Goal: Check status

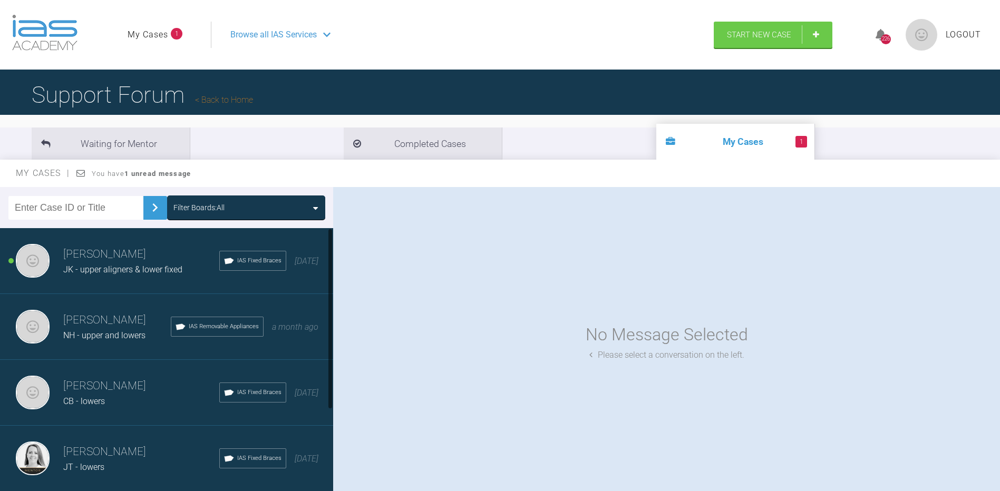
click at [144, 271] on span "JK - upper aligners & lower fixed" at bounding box center [122, 270] width 119 height 10
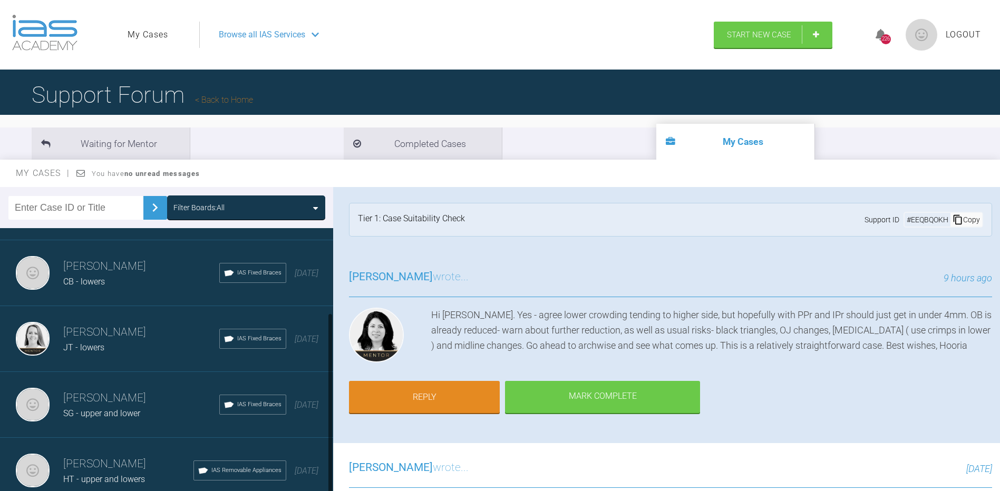
scroll to position [128, 0]
click at [128, 328] on h3 "[PERSON_NAME]" at bounding box center [141, 333] width 156 height 18
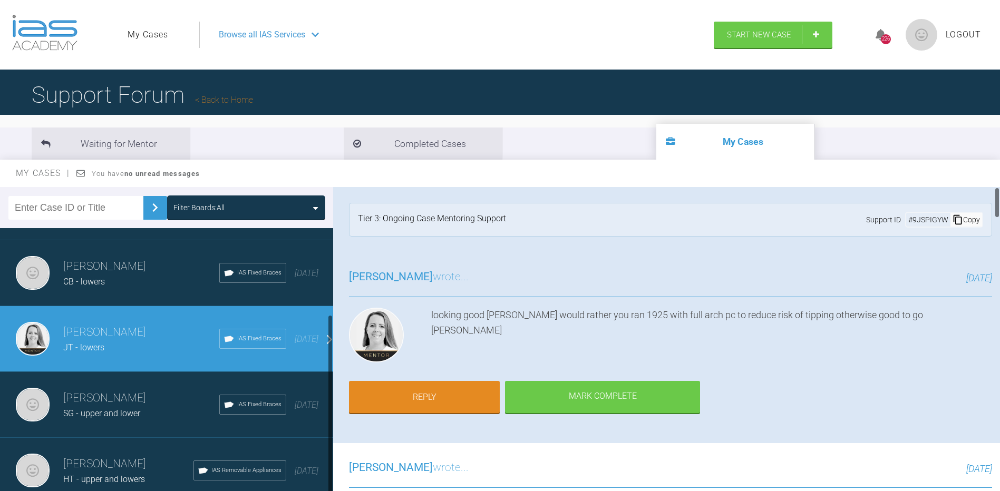
click at [82, 407] on div "SG - upper and lower" at bounding box center [141, 414] width 156 height 14
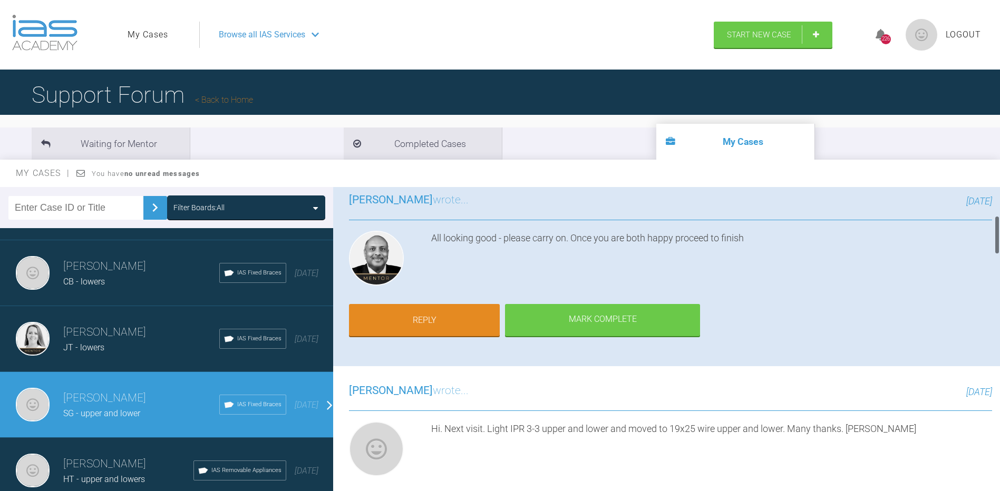
scroll to position [0, 0]
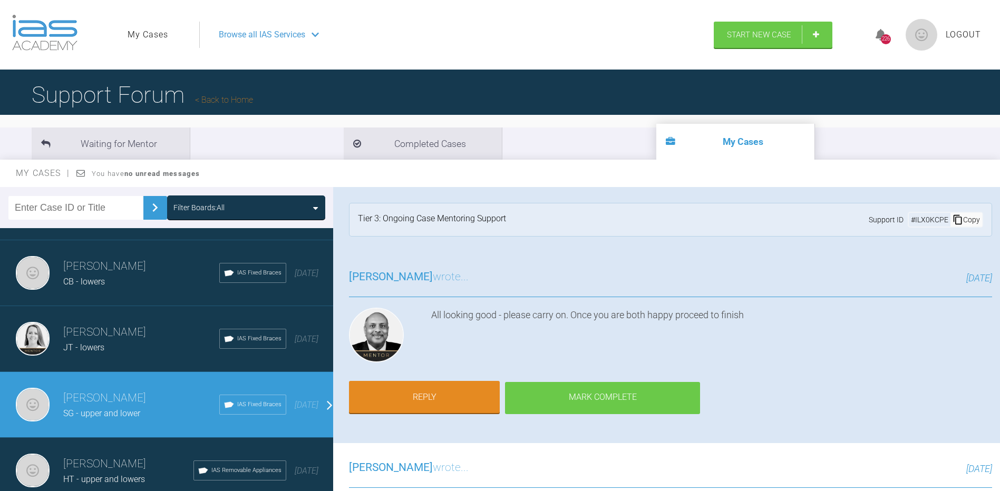
click at [590, 396] on div "Mark Complete" at bounding box center [602, 398] width 195 height 33
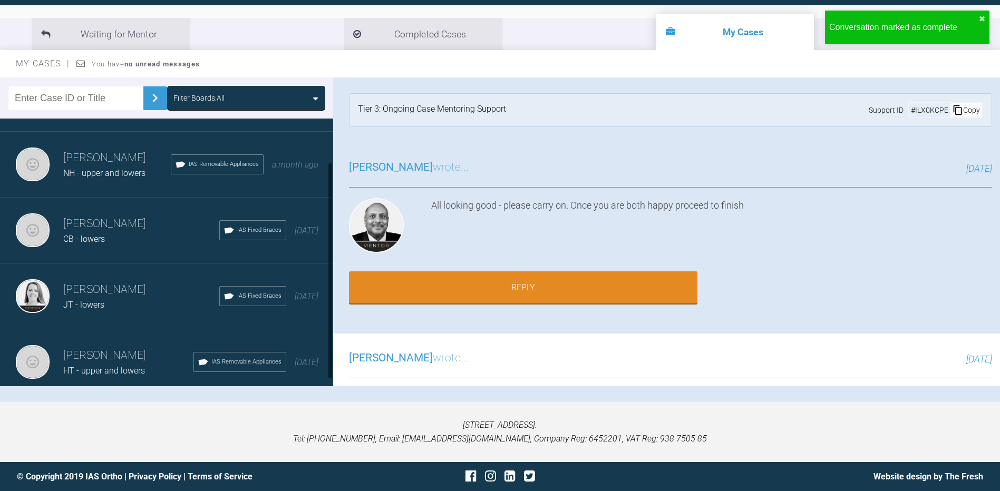
scroll to position [62, 0]
